Goal: Task Accomplishment & Management: Complete application form

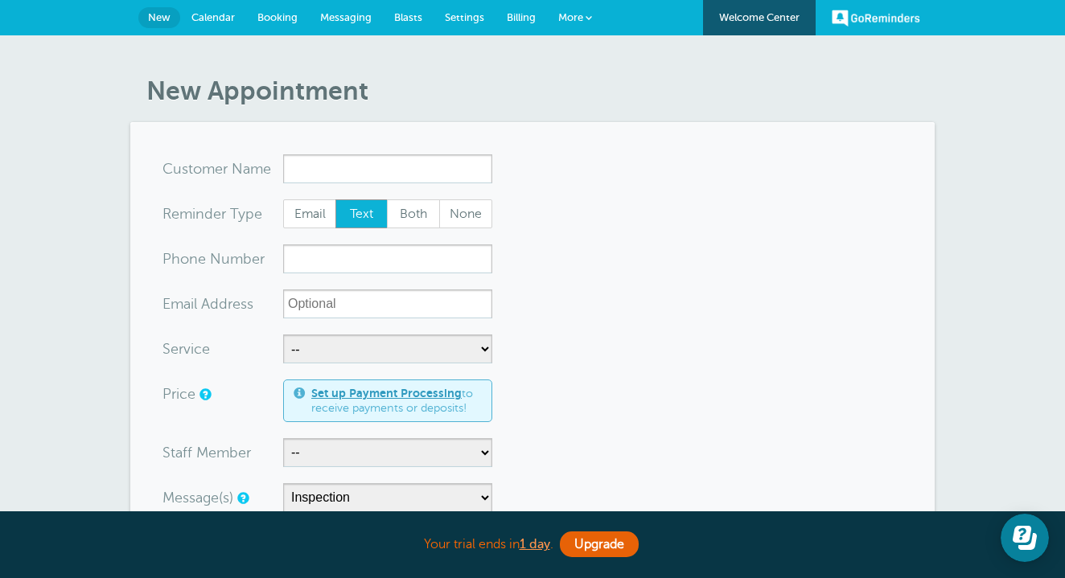
click at [157, 18] on span "New" at bounding box center [159, 17] width 23 height 12
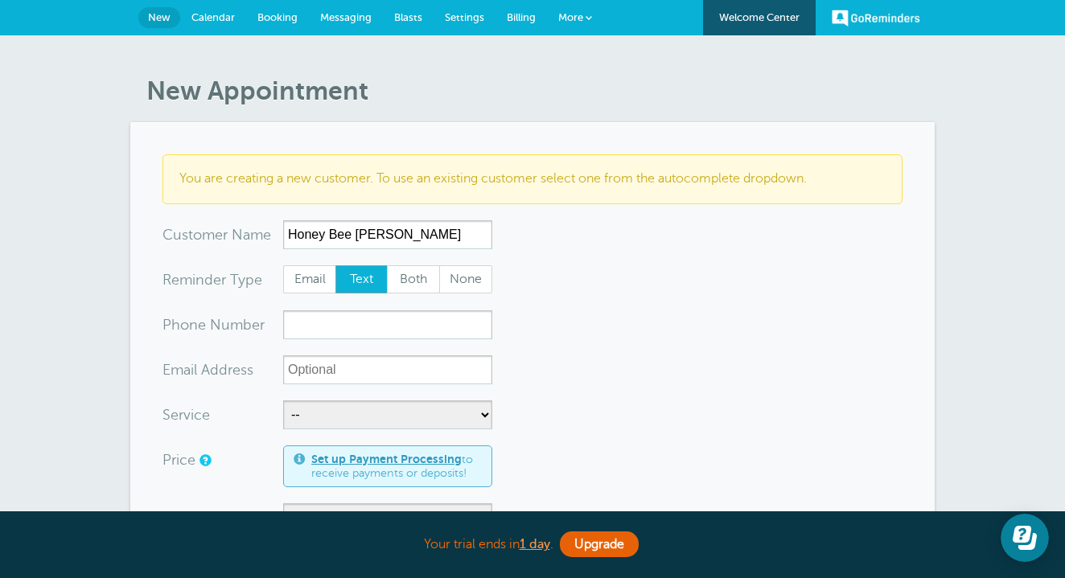
type input "Honey Bee Polhill"
click at [351, 316] on input "xxx-no-autofill" at bounding box center [387, 324] width 209 height 29
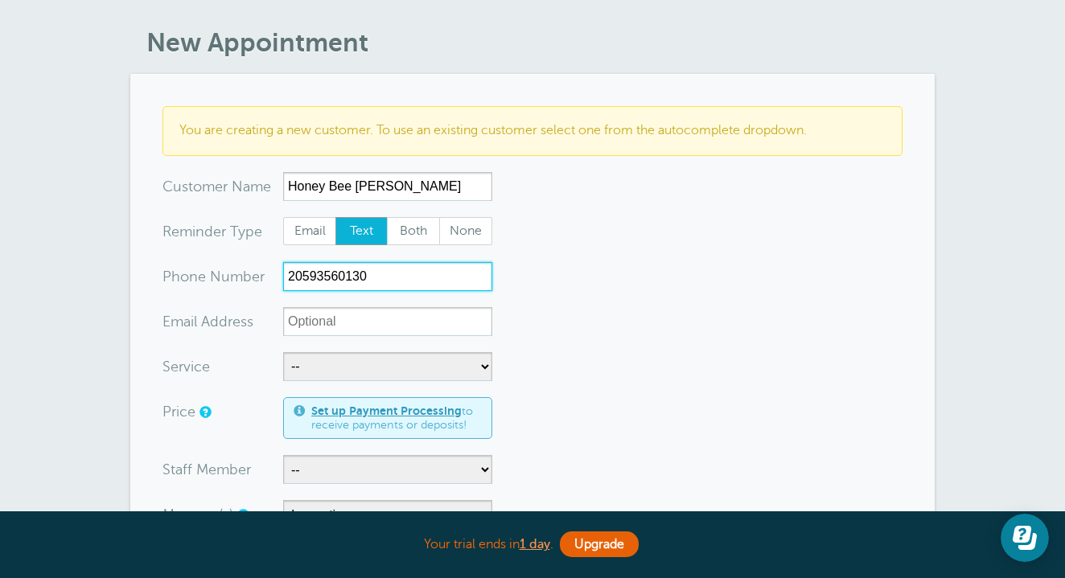
scroll to position [64, 0]
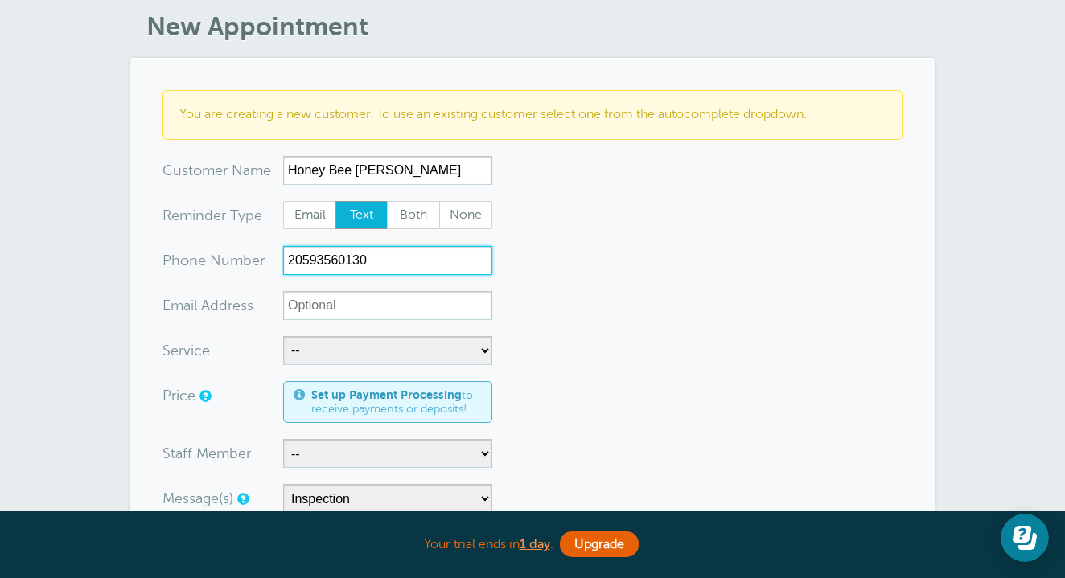
click at [339, 254] on input "20593560130" at bounding box center [387, 260] width 209 height 29
click at [400, 261] on input "2059360130" at bounding box center [387, 260] width 209 height 29
type input "2059360130"
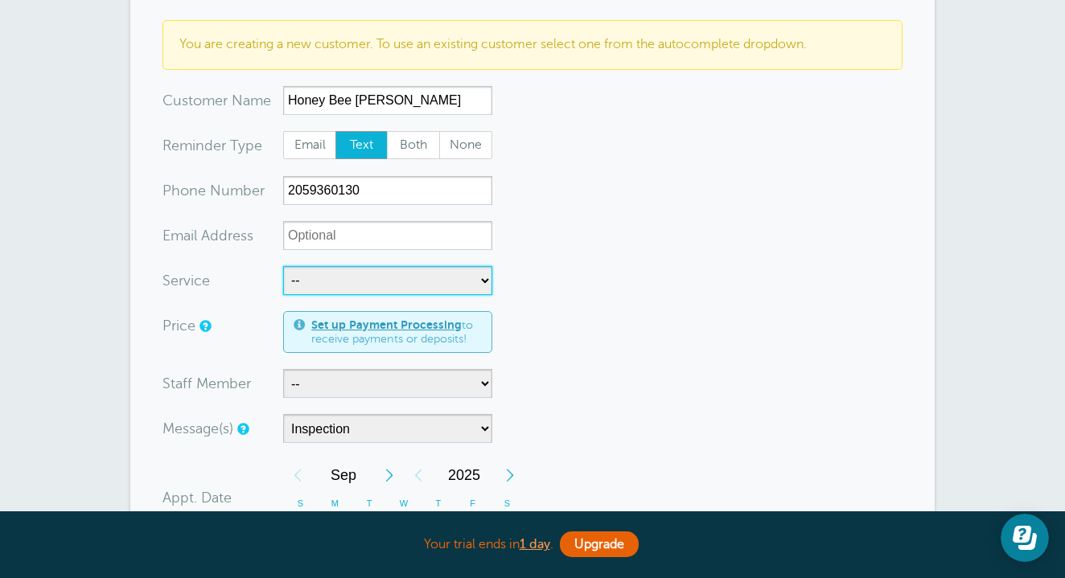
scroll to position [146, 0]
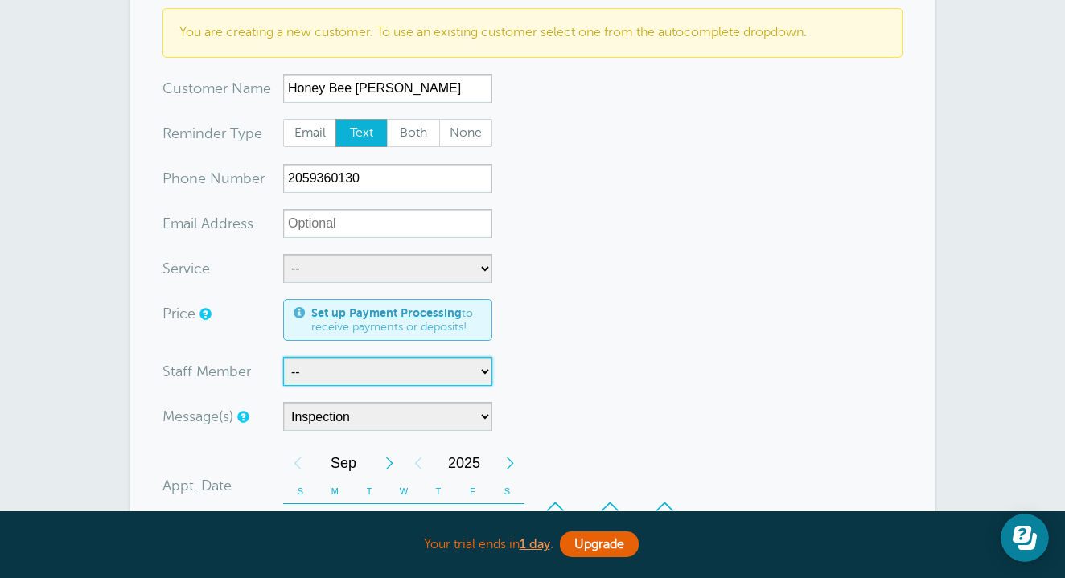
select select "21605"
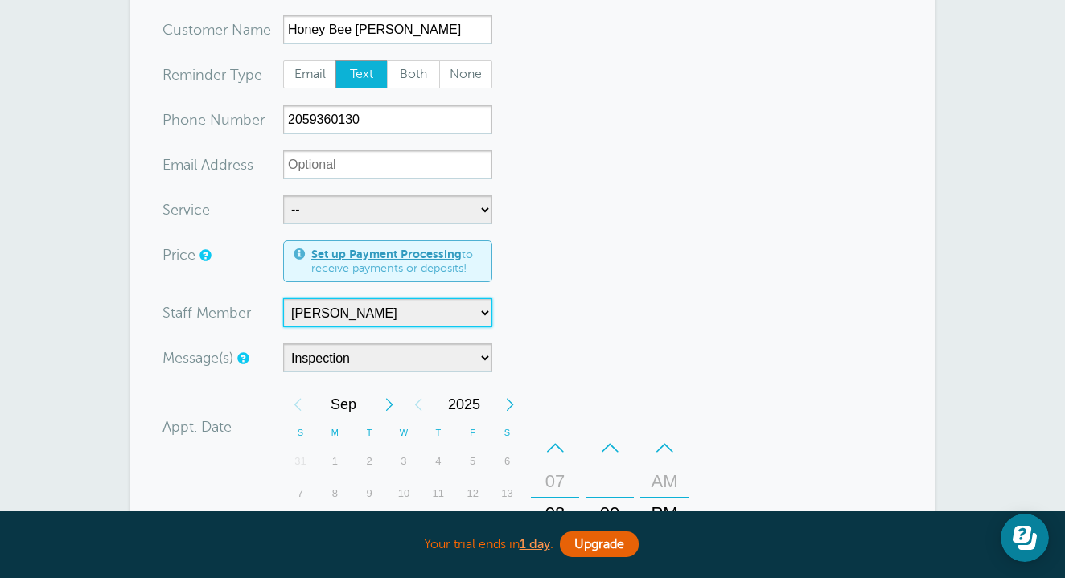
scroll to position [212, 0]
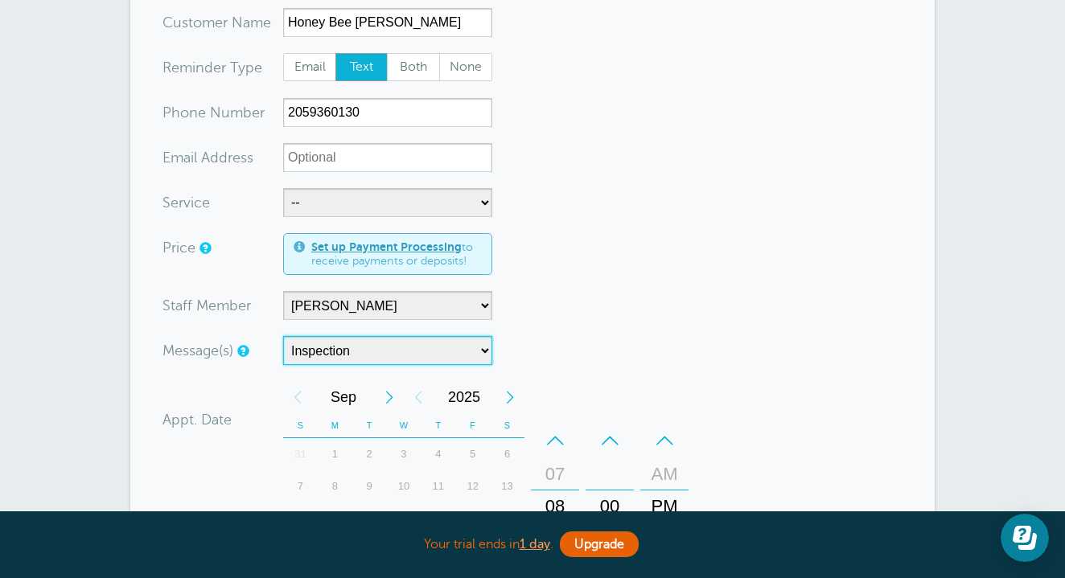
select select "162818"
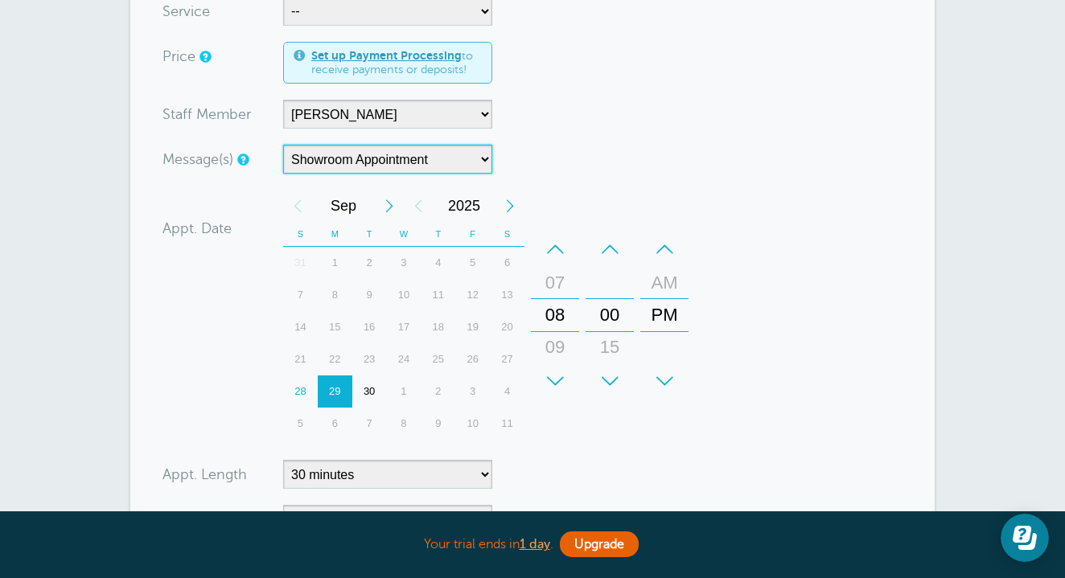
scroll to position [403, 0]
click at [379, 381] on div "30" at bounding box center [369, 392] width 35 height 32
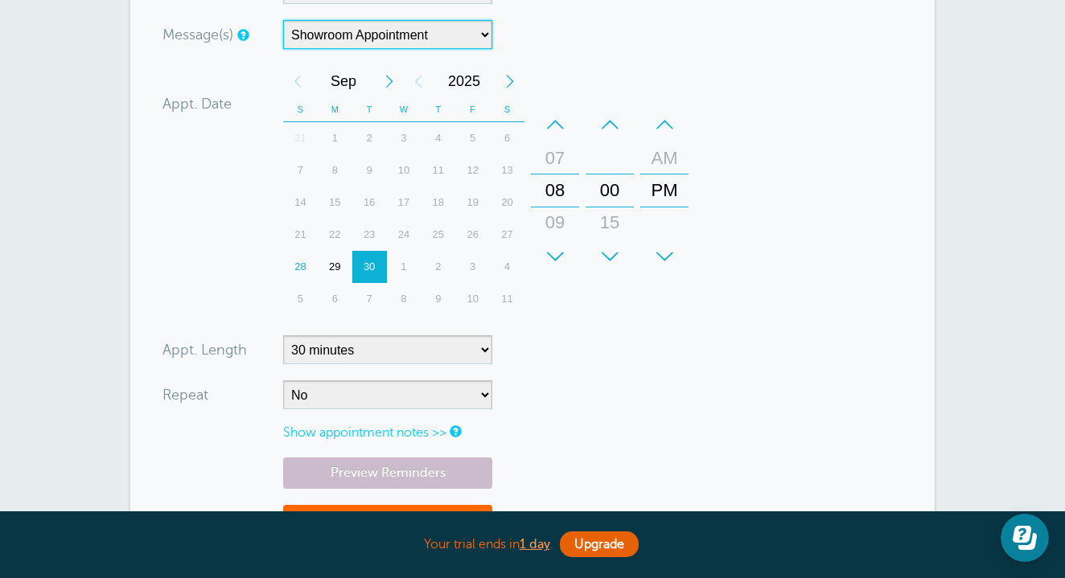
scroll to position [531, 0]
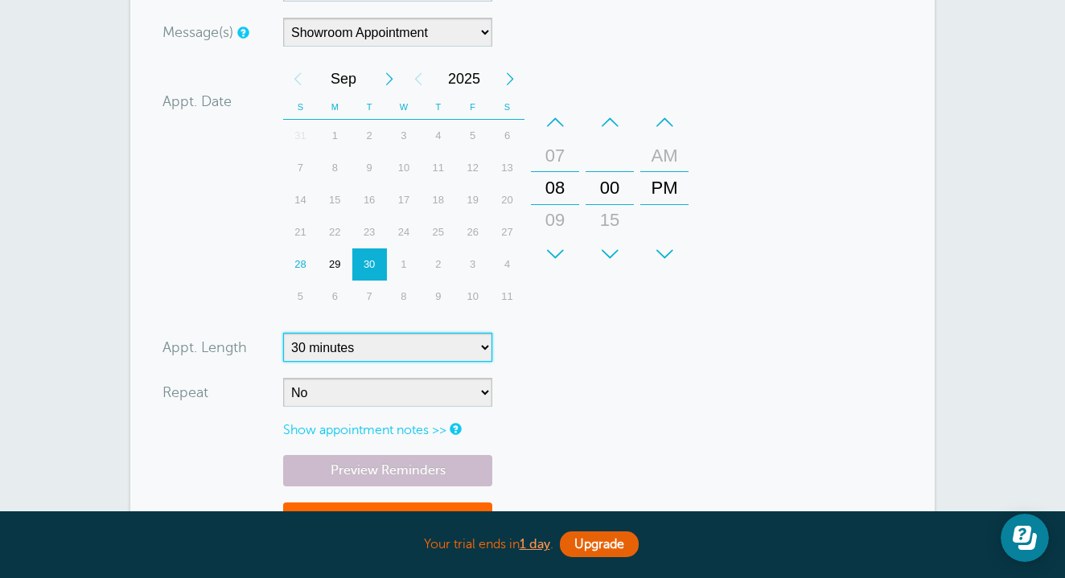
select select "90"
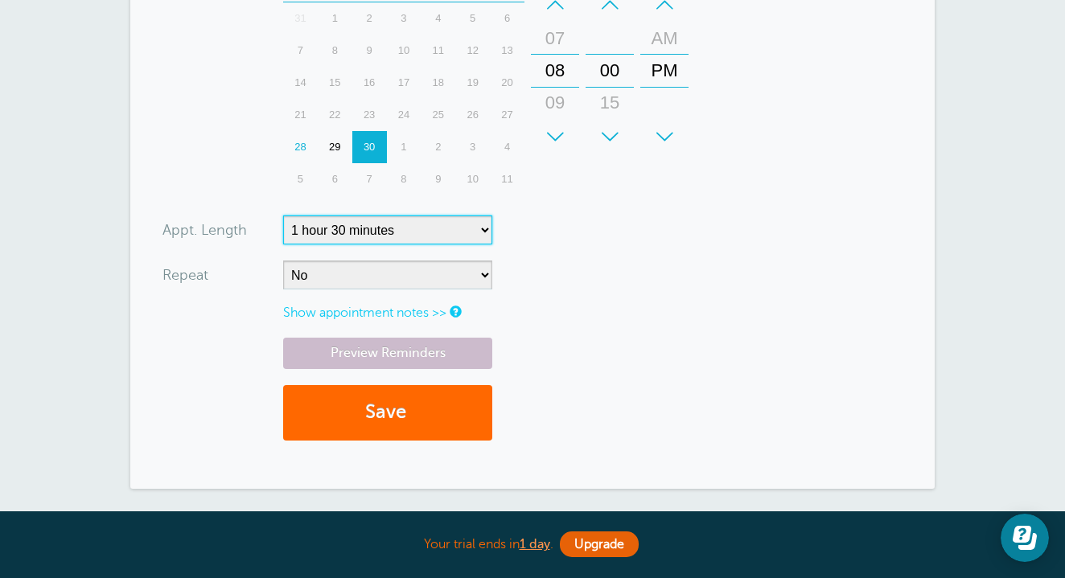
scroll to position [663, 0]
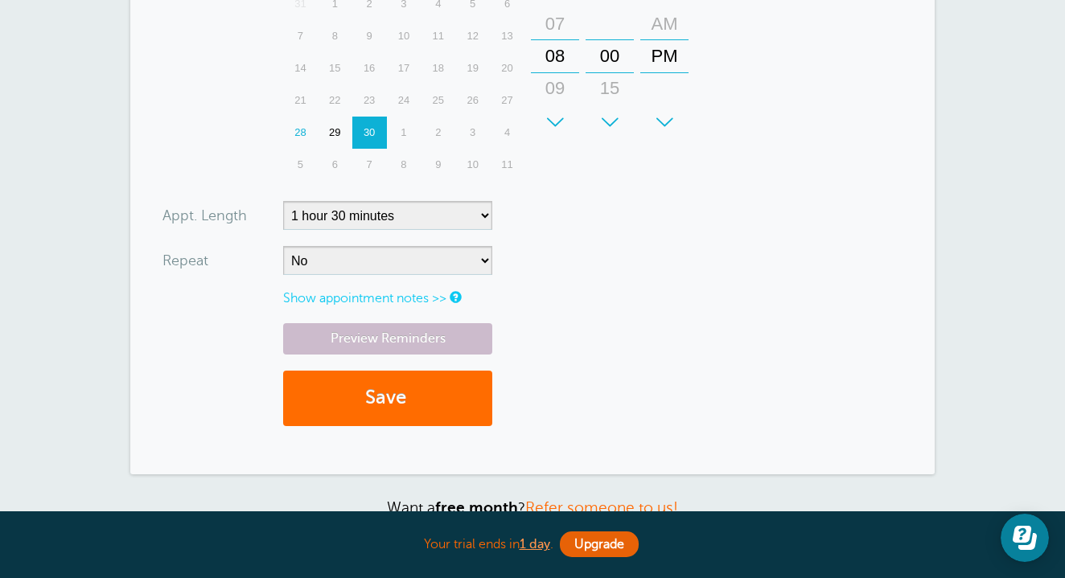
click at [413, 396] on button "Save" at bounding box center [387, 398] width 209 height 55
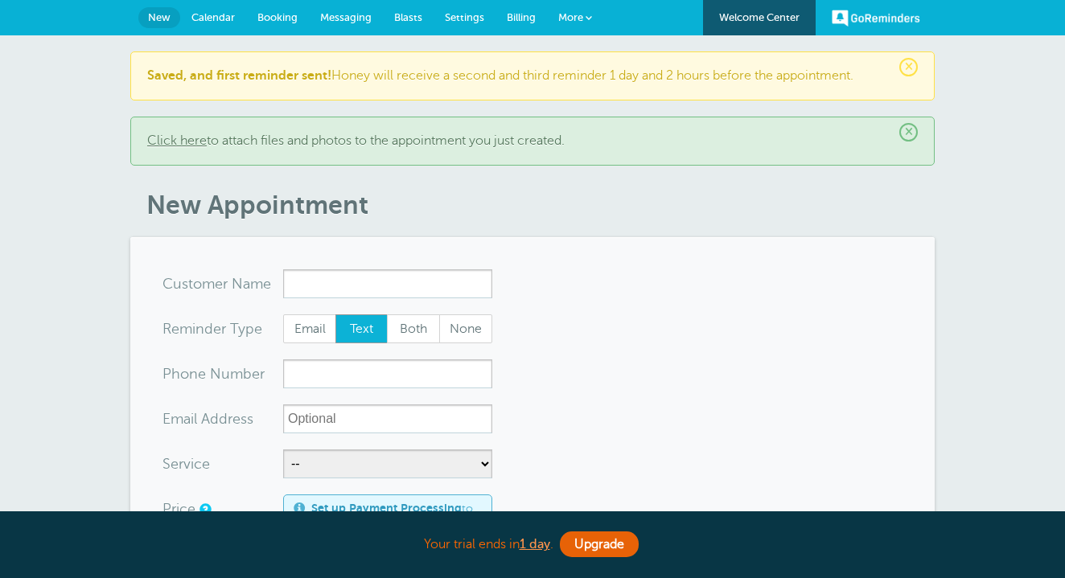
select select "162818"
